Goal: Find specific page/section: Find specific page/section

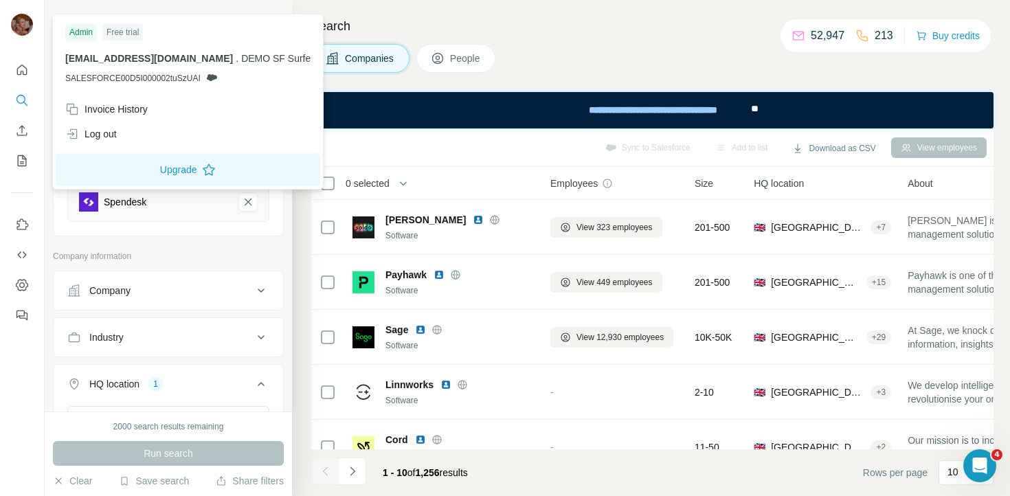
scroll to position [0, 2]
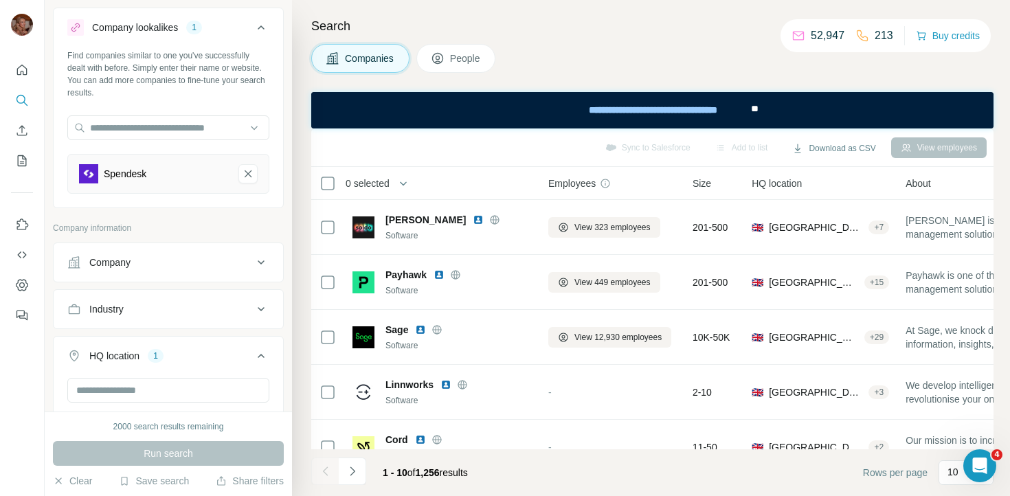
click at [630, 144] on div "Sync to Salesforce Add to list Download as CSV View employees" at bounding box center [652, 147] width 669 height 24
